Goal: Task Accomplishment & Management: Use online tool/utility

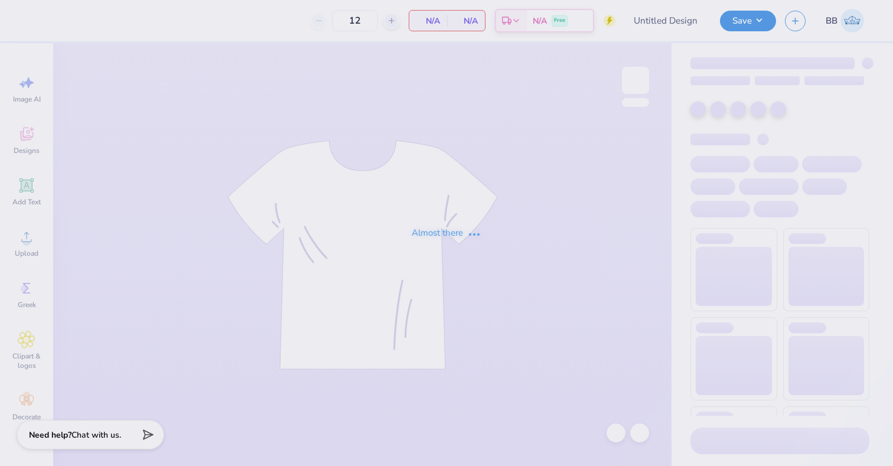
type input "DG Homecoming Set"
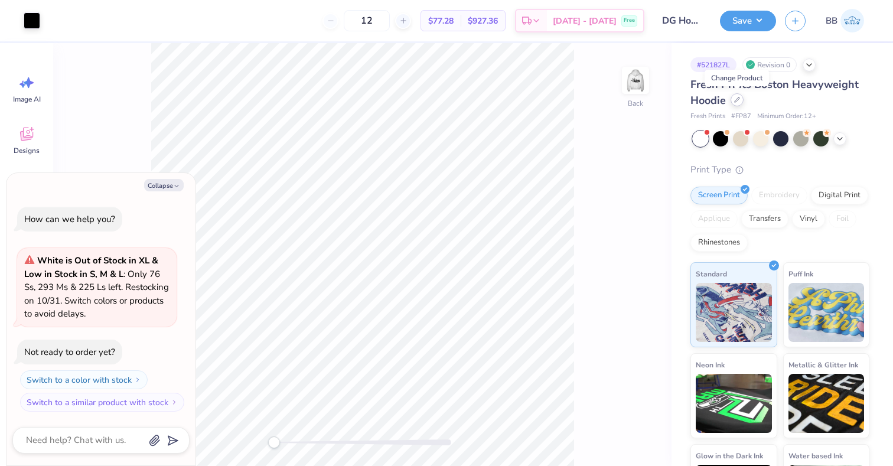
click at [734, 100] on icon at bounding box center [736, 99] width 5 height 5
type textarea "x"
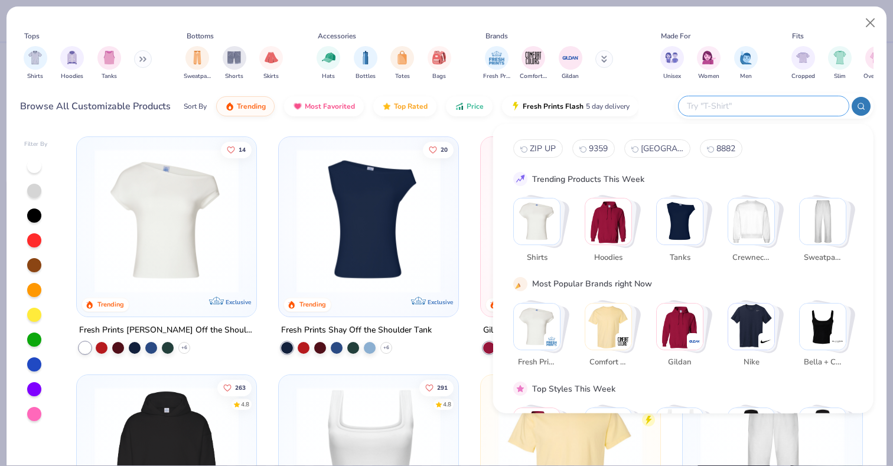
click at [789, 104] on input "text" at bounding box center [762, 106] width 155 height 14
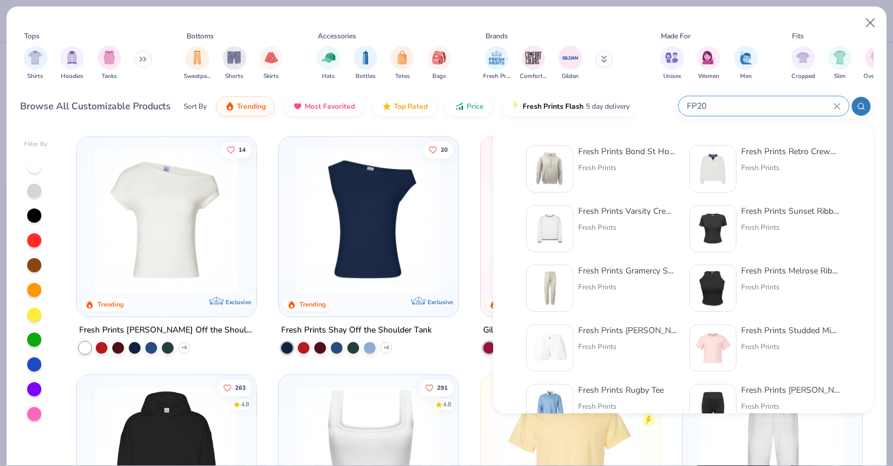
type input "FP20"
click at [561, 166] on img at bounding box center [549, 169] width 37 height 37
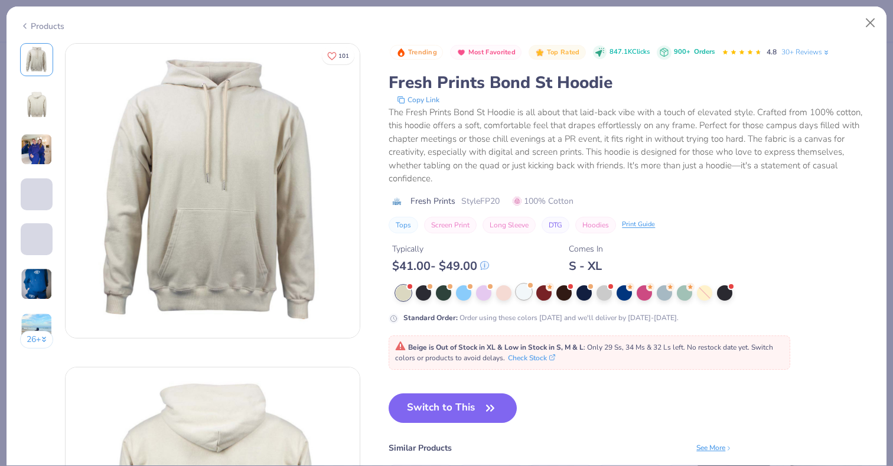
click at [522, 295] on div at bounding box center [523, 291] width 15 height 15
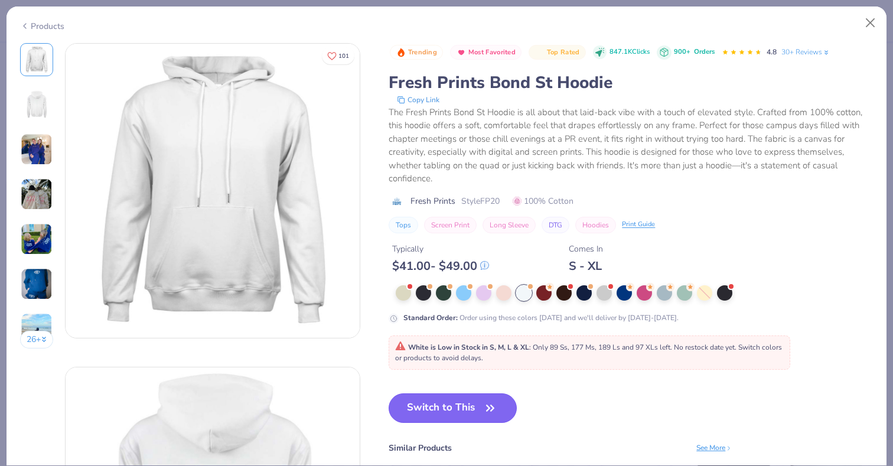
click at [465, 407] on button "Switch to This" at bounding box center [452, 408] width 128 height 30
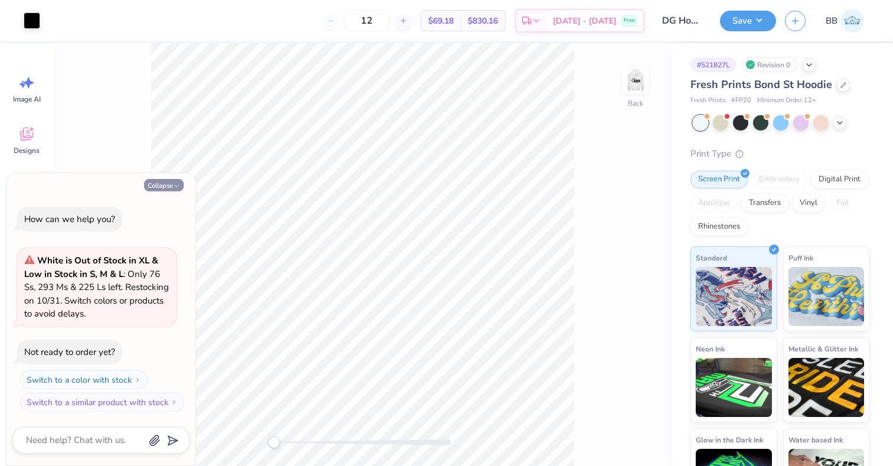
click at [169, 189] on button "Collapse" at bounding box center [164, 185] width 40 height 12
type textarea "x"
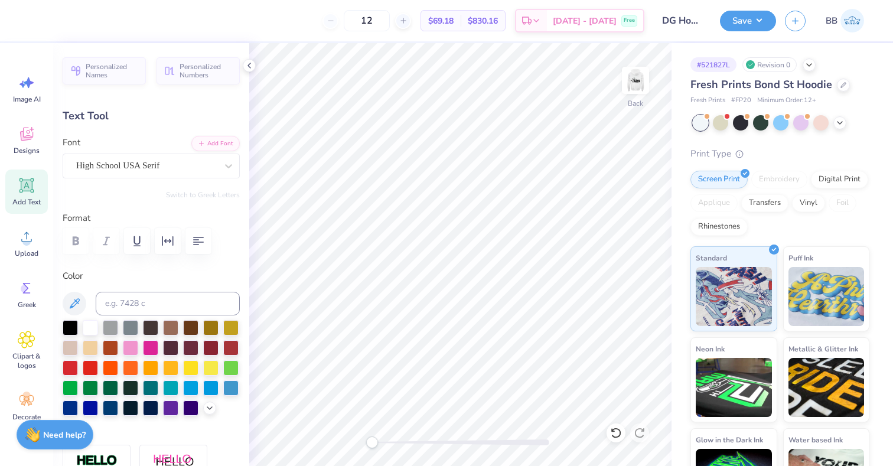
type input "12.33"
type input "2.97"
type input "4.28"
click at [631, 81] on img at bounding box center [635, 80] width 47 height 47
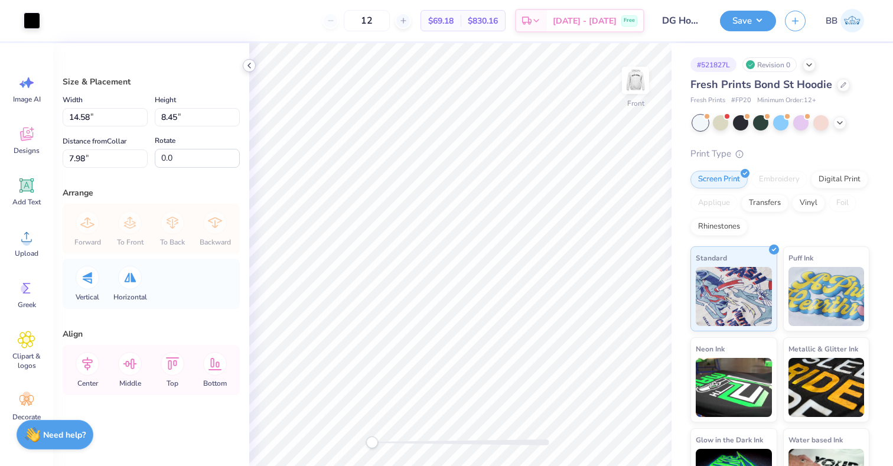
click at [245, 68] on icon at bounding box center [248, 65] width 9 height 9
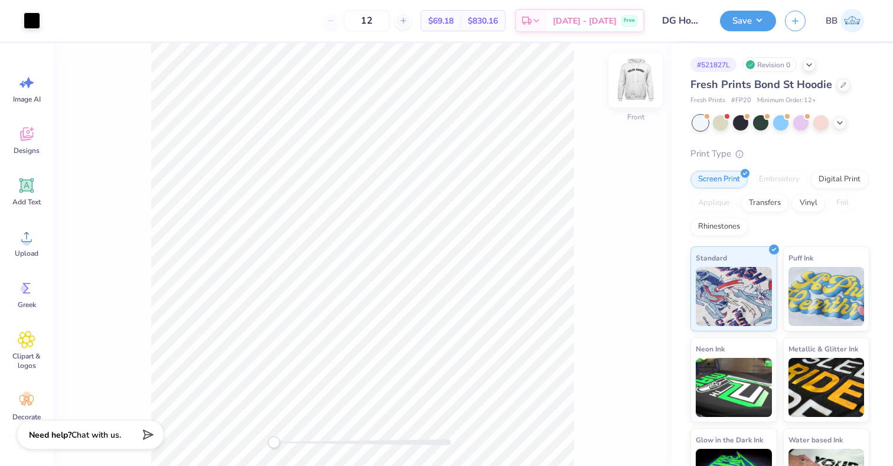
click at [627, 84] on img at bounding box center [635, 80] width 47 height 47
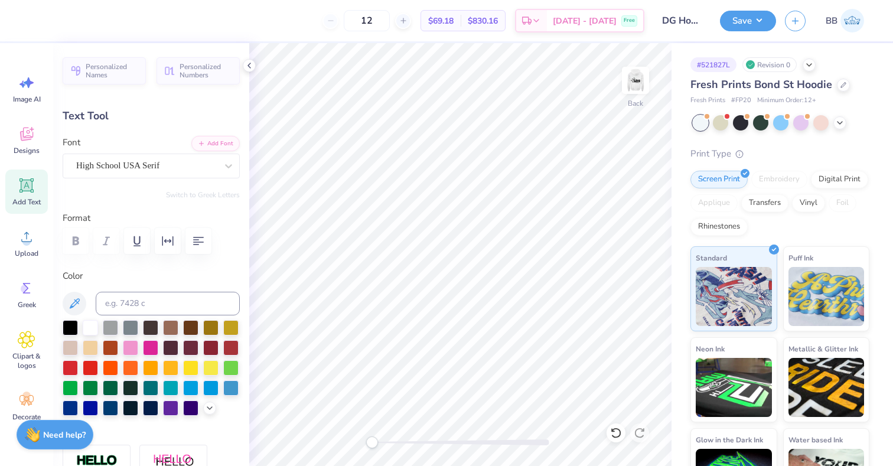
type input "13.07"
type input "3.14"
type input "13.46"
type input "3.24"
click at [753, 9] on button "Save" at bounding box center [748, 19] width 56 height 21
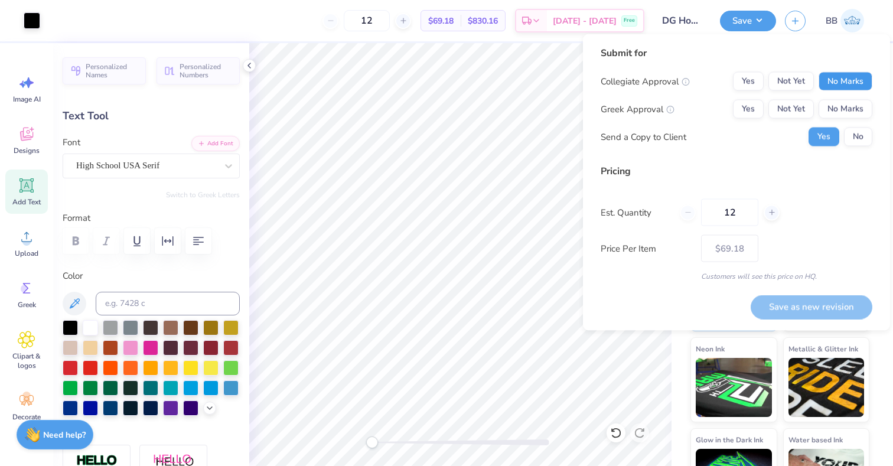
click at [864, 83] on button "No Marks" at bounding box center [845, 81] width 54 height 19
click at [749, 116] on button "Yes" at bounding box center [748, 109] width 31 height 19
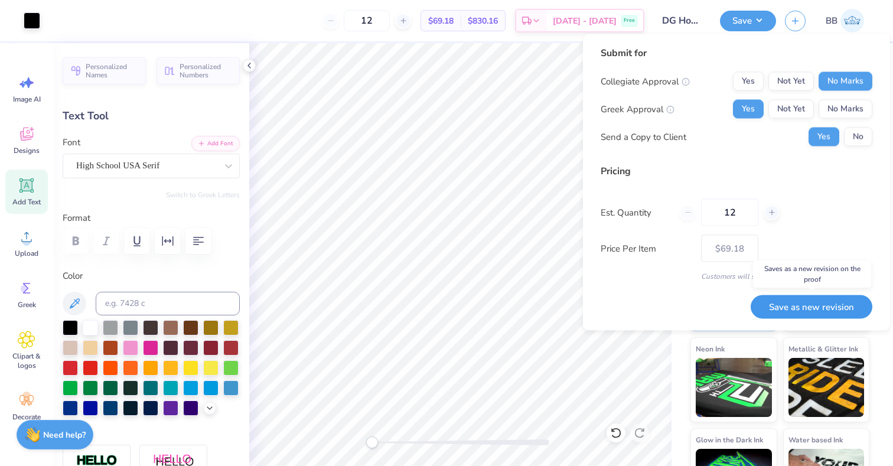
click at [776, 308] on button "Save as new revision" at bounding box center [811, 307] width 122 height 24
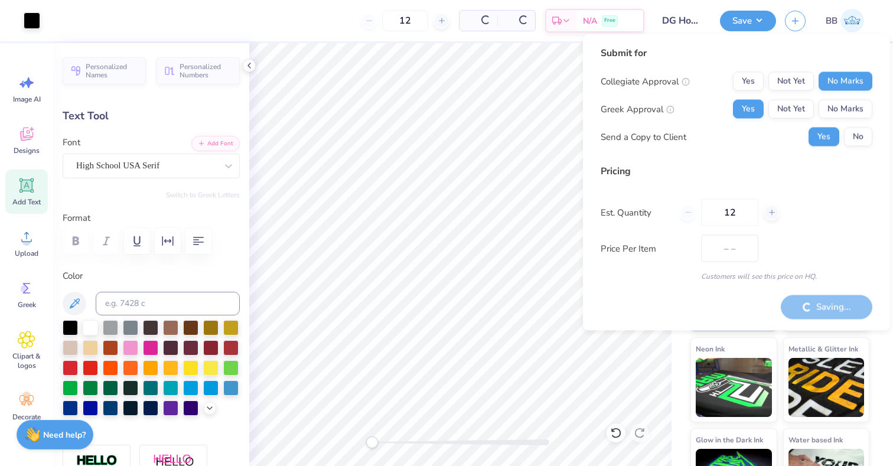
type input "$69.18"
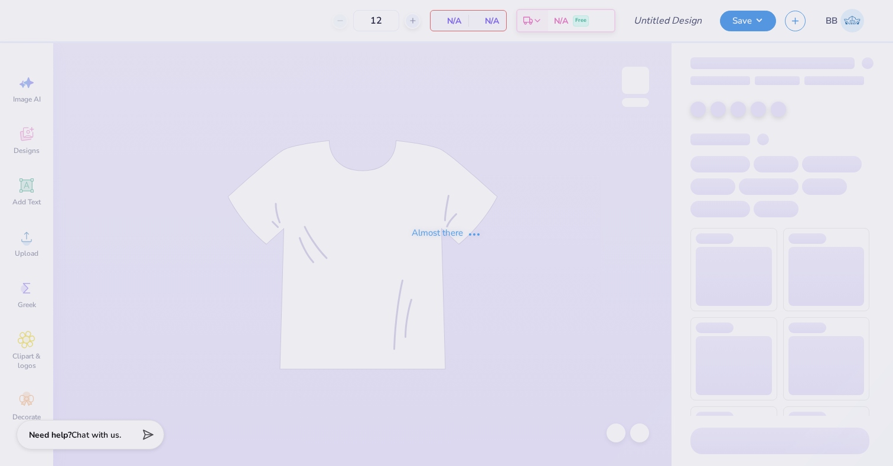
type input "DG Homecoming Set"
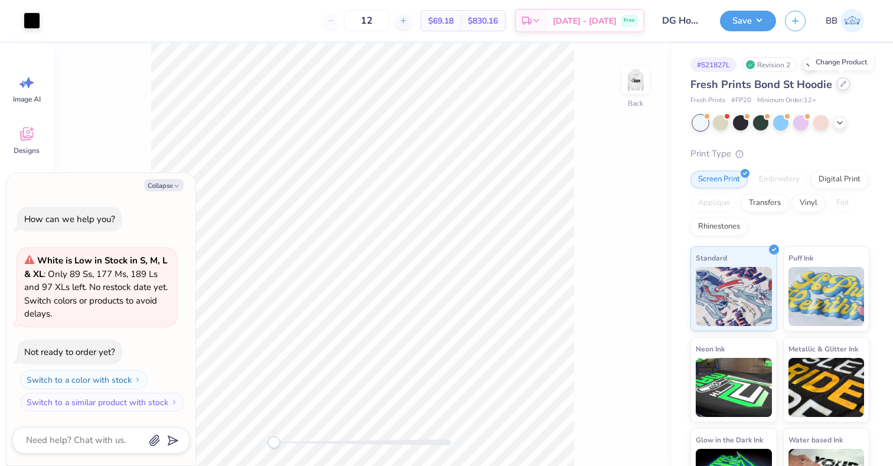
click at [839, 87] on div at bounding box center [843, 83] width 13 height 13
type textarea "x"
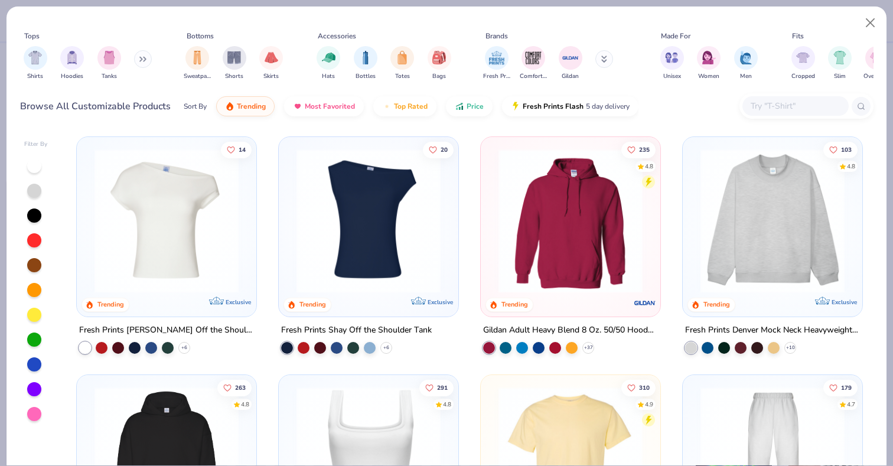
click at [773, 113] on div at bounding box center [795, 105] width 106 height 19
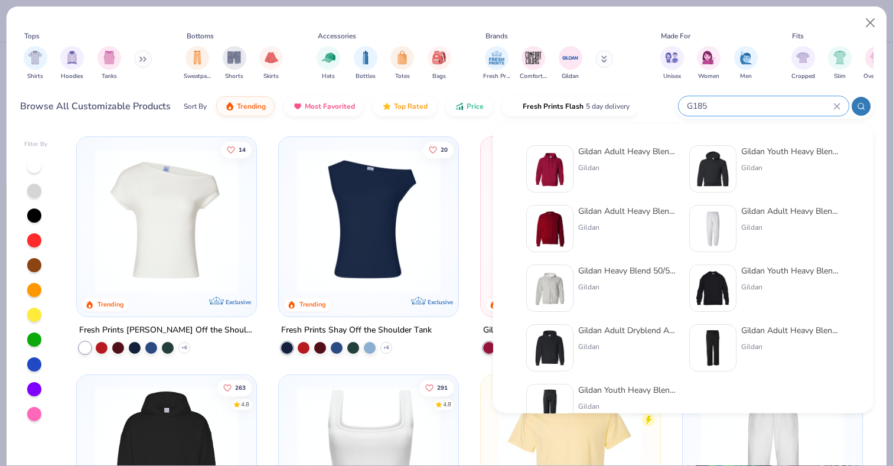
type input "G185"
click at [570, 165] on div at bounding box center [549, 168] width 47 height 47
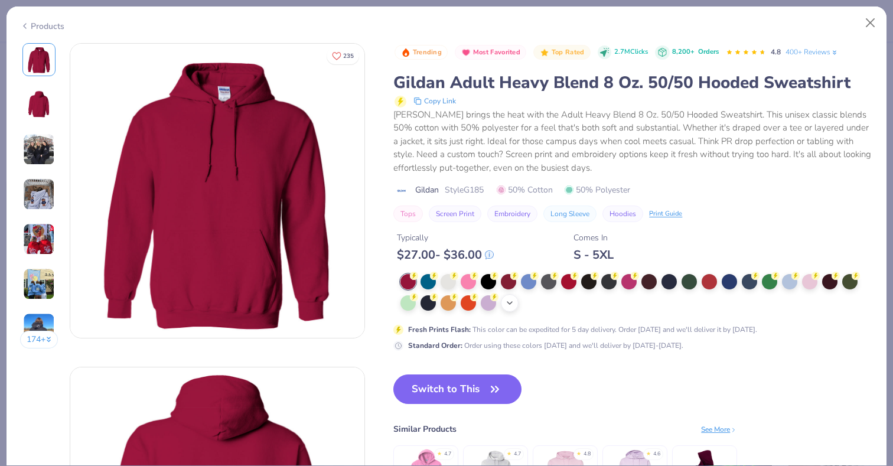
click at [515, 304] on div "+ 15" at bounding box center [510, 303] width 18 height 18
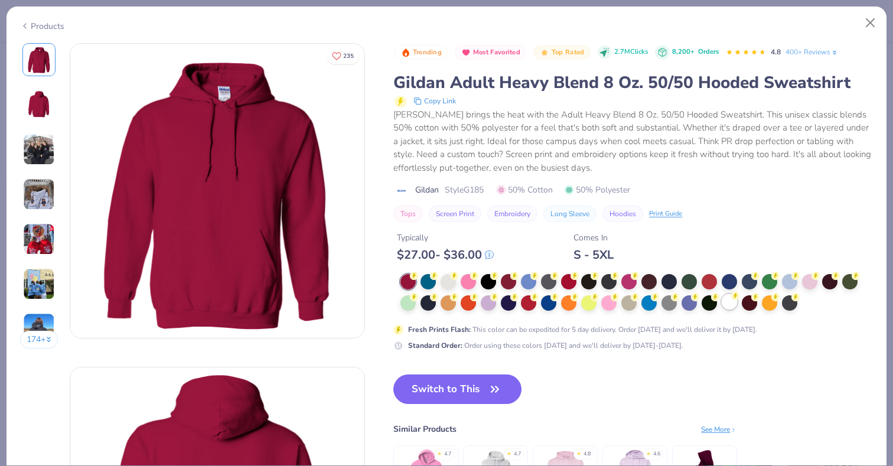
click at [733, 299] on icon at bounding box center [735, 296] width 8 height 8
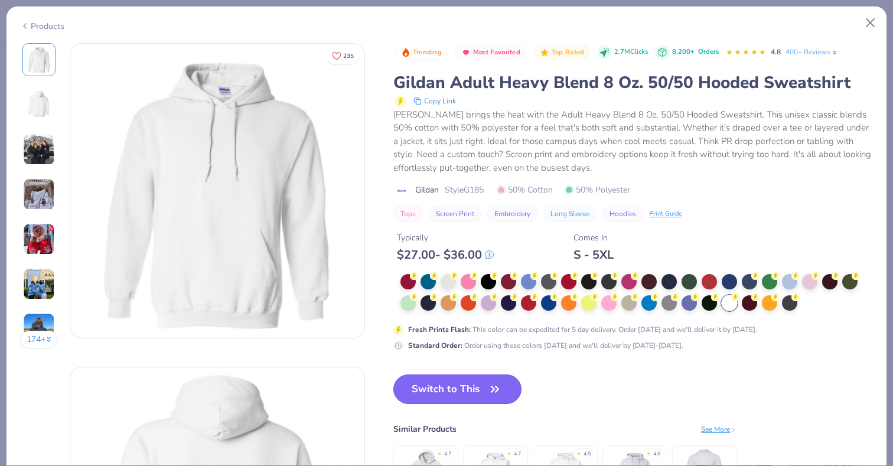
click at [475, 390] on button "Switch to This" at bounding box center [457, 389] width 128 height 30
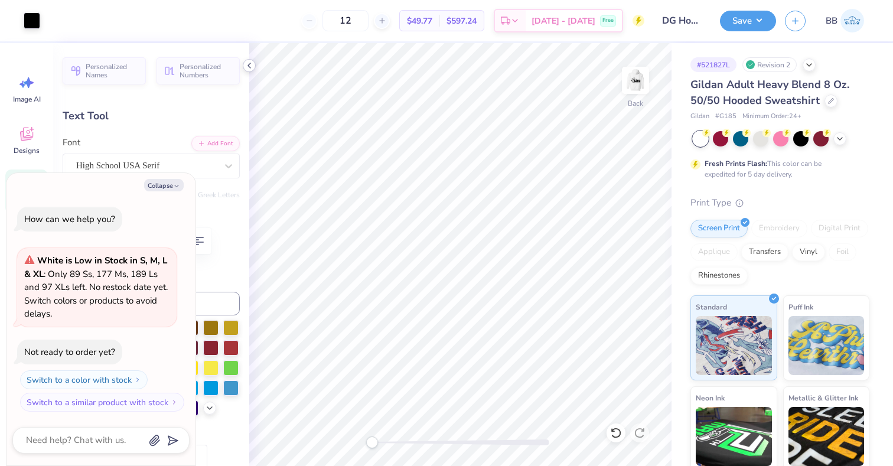
click at [249, 70] on icon at bounding box center [248, 65] width 9 height 9
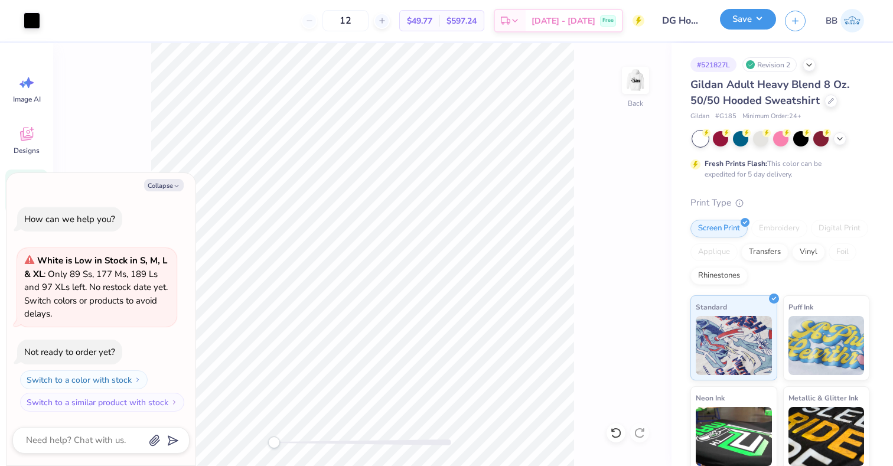
click at [751, 22] on button "Save" at bounding box center [748, 19] width 56 height 21
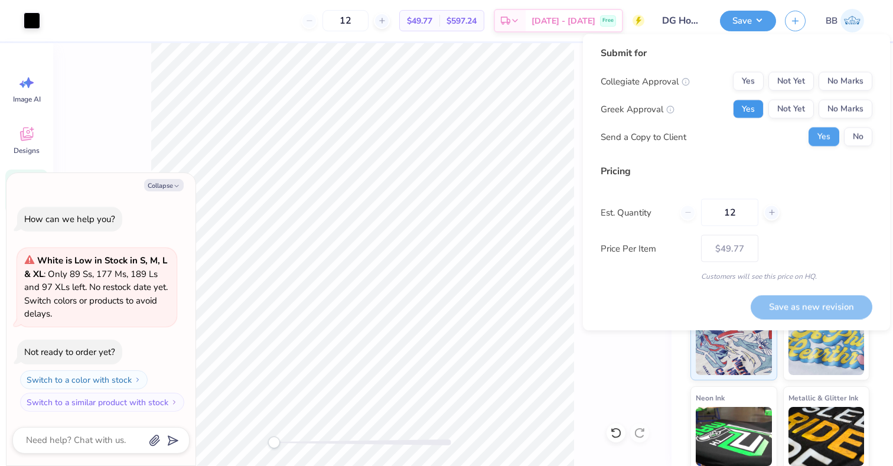
click at [750, 112] on button "Yes" at bounding box center [748, 109] width 31 height 19
click at [842, 76] on button "No Marks" at bounding box center [845, 81] width 54 height 19
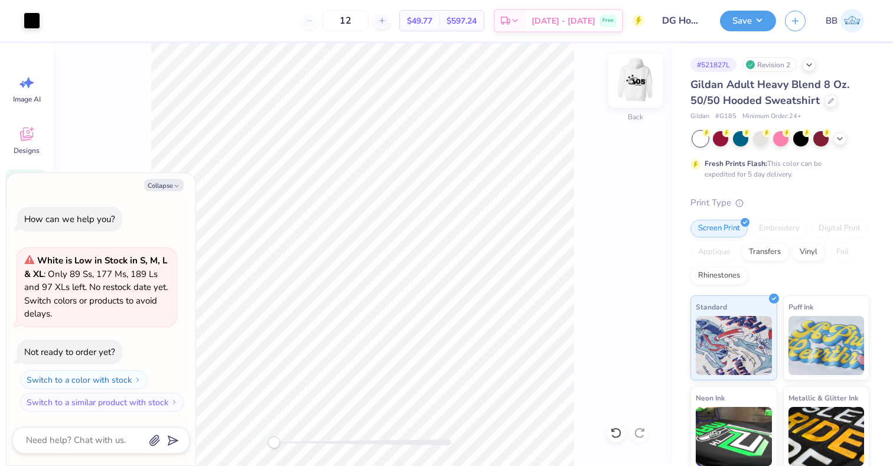
click at [633, 89] on img at bounding box center [635, 80] width 47 height 47
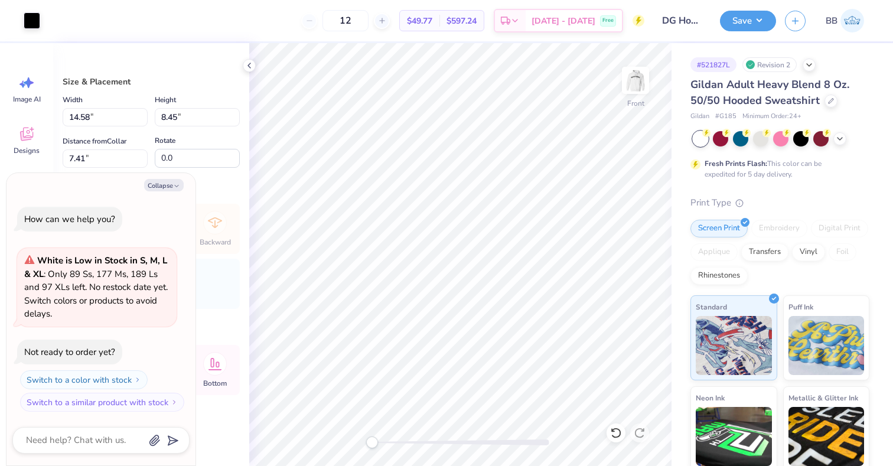
type textarea "x"
type input "6.00"
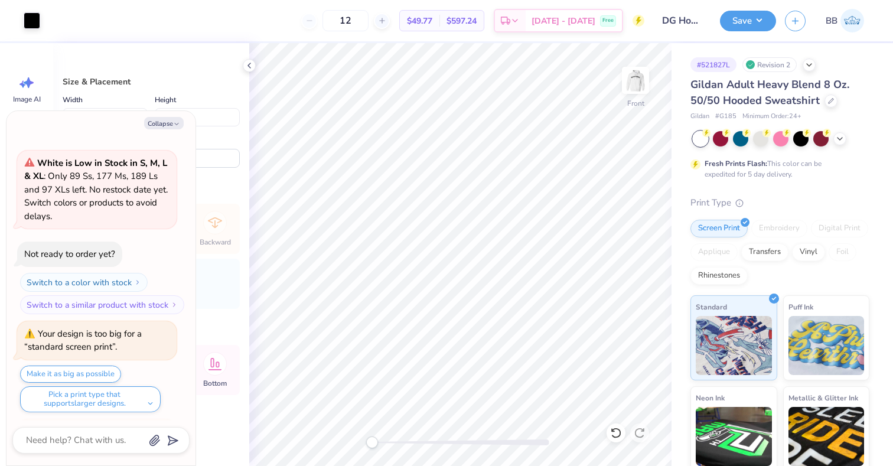
scroll to position [134, 0]
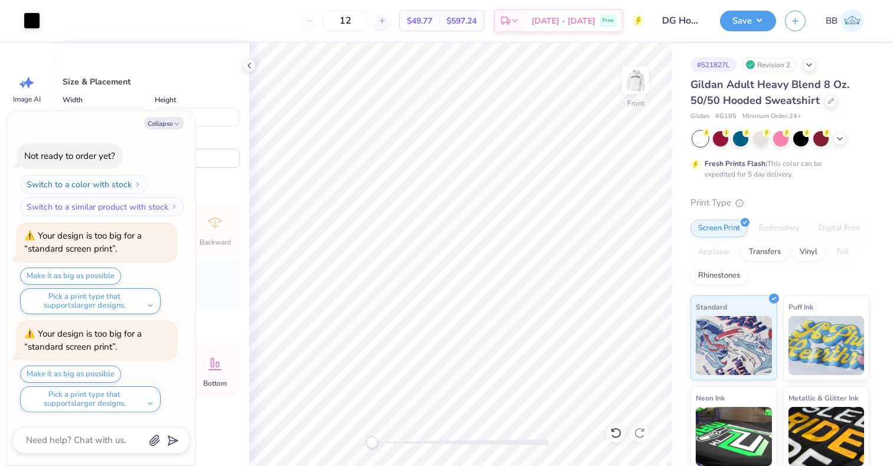
type textarea "x"
type input "14.95"
type input "8.67"
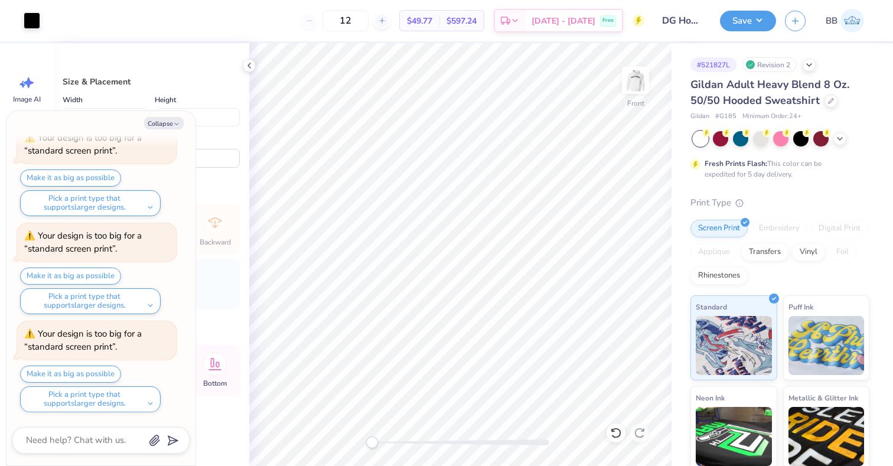
scroll to position [330, 0]
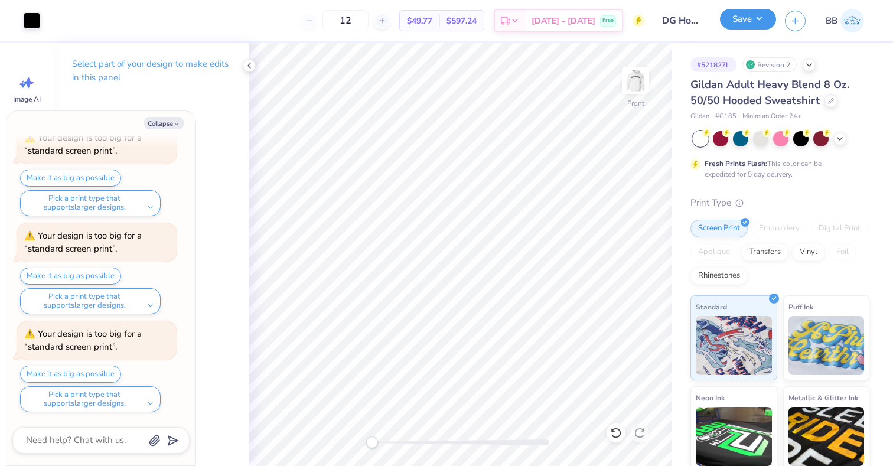
click at [760, 22] on button "Save" at bounding box center [748, 19] width 56 height 21
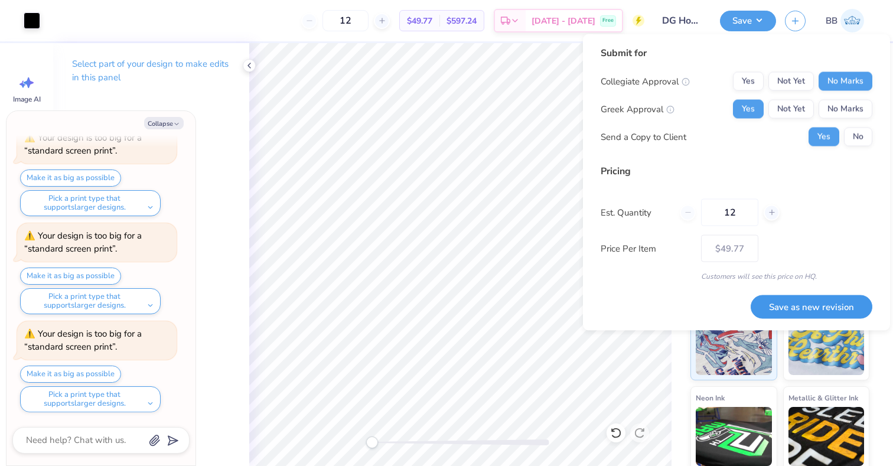
click at [780, 309] on button "Save as new revision" at bounding box center [811, 307] width 122 height 24
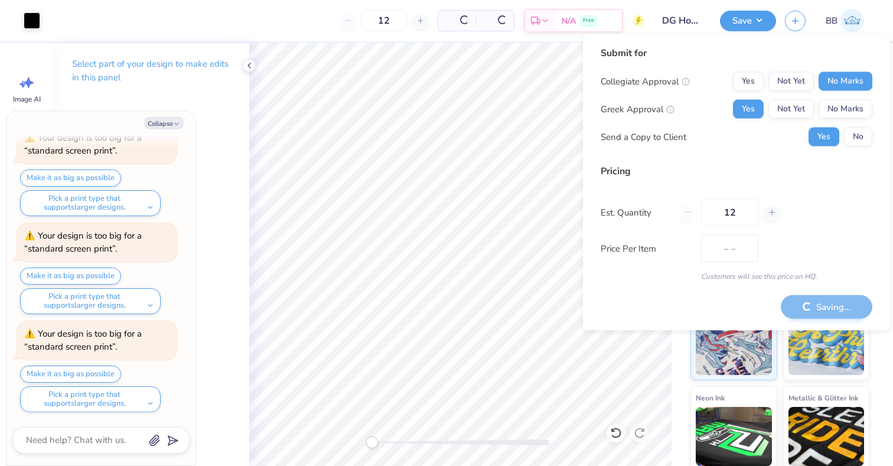
type textarea "x"
type input "– –"
type textarea "x"
type input "$49.77"
click at [249, 66] on polyline at bounding box center [249, 65] width 2 height 5
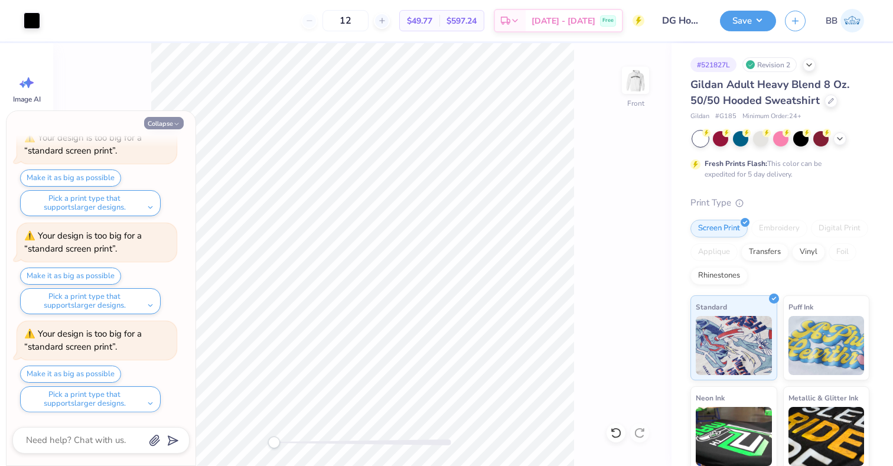
click at [179, 118] on button "Collapse" at bounding box center [164, 123] width 40 height 12
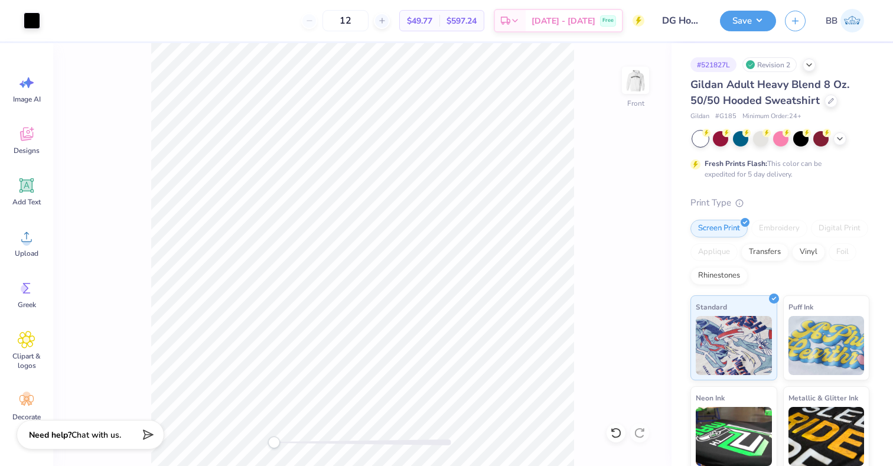
type textarea "x"
